Goal: Task Accomplishment & Management: Complete application form

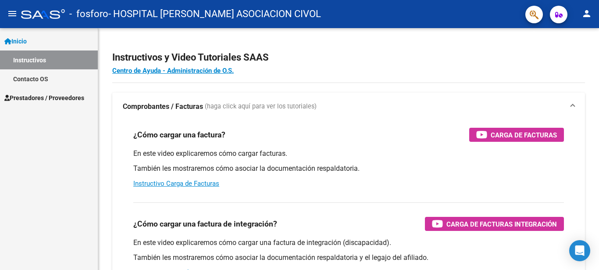
click at [41, 97] on span "Prestadores / Proveedores" at bounding box center [44, 98] width 80 height 10
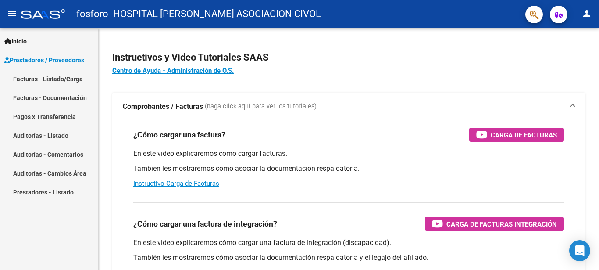
click at [45, 79] on link "Facturas - Listado/Carga" at bounding box center [49, 78] width 98 height 19
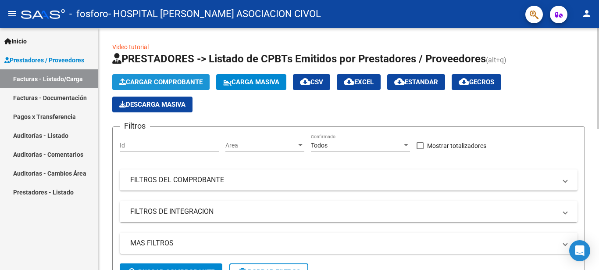
click at [187, 83] on span "Cargar Comprobante" at bounding box center [160, 82] width 83 height 8
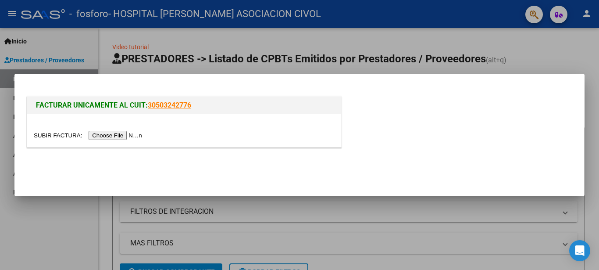
click at [48, 133] on input "file" at bounding box center [89, 135] width 111 height 9
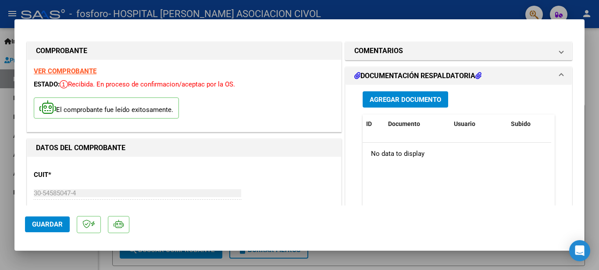
click at [416, 100] on span "Agregar Documento" at bounding box center [406, 100] width 72 height 8
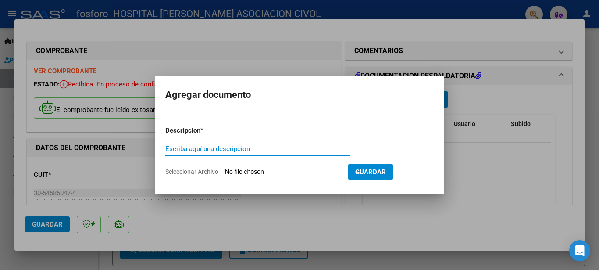
click at [240, 171] on input "Seleccionar Archivo" at bounding box center [283, 172] width 116 height 8
type input "C:\fakepath\documentacion respaldatoria.zip"
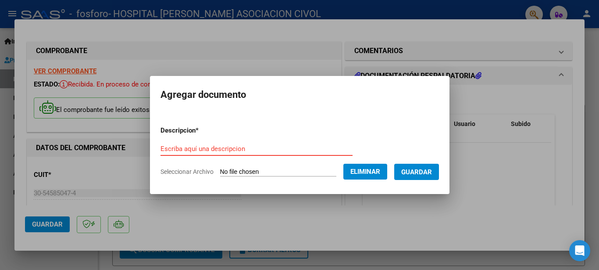
click at [240, 152] on input "Escriba aquí una descripcion" at bounding box center [257, 149] width 192 height 8
type input "prestaciones ambulatoria 08/2025"
click at [432, 171] on span "Guardar" at bounding box center [417, 172] width 31 height 8
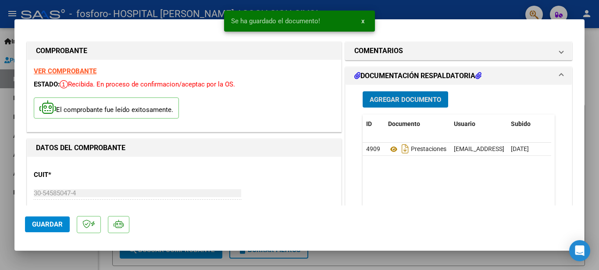
click at [45, 222] on span "Guardar" at bounding box center [47, 224] width 31 height 8
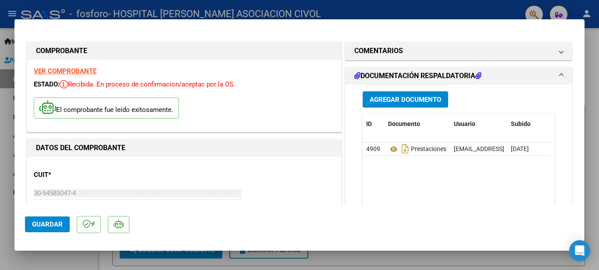
click at [94, 262] on div at bounding box center [299, 135] width 599 height 270
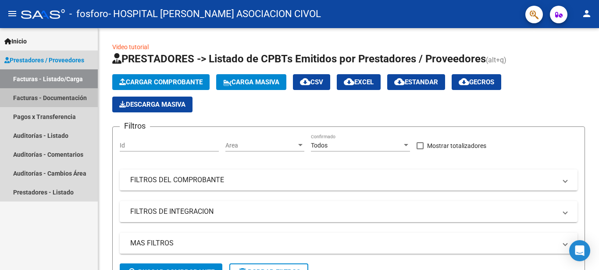
click at [65, 95] on link "Facturas - Documentación" at bounding box center [49, 97] width 98 height 19
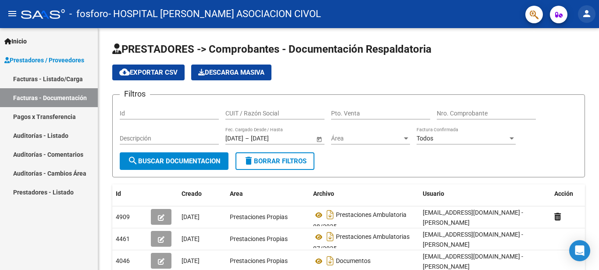
click at [590, 16] on mat-icon "person" at bounding box center [587, 13] width 11 height 11
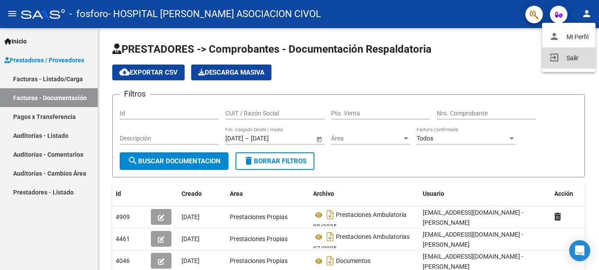
click at [570, 57] on button "exit_to_app Salir" at bounding box center [569, 57] width 54 height 21
